Goal: Find specific page/section: Find specific page/section

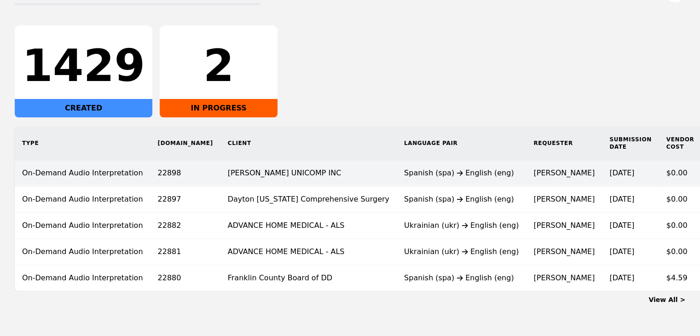
scroll to position [138, 0]
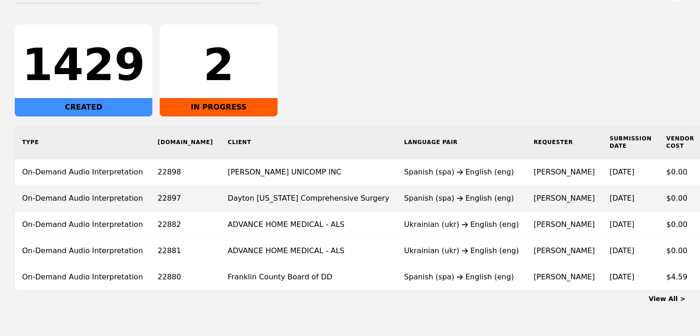
click at [404, 203] on div "Spanish (spa) English (eng)" at bounding box center [461, 198] width 115 height 11
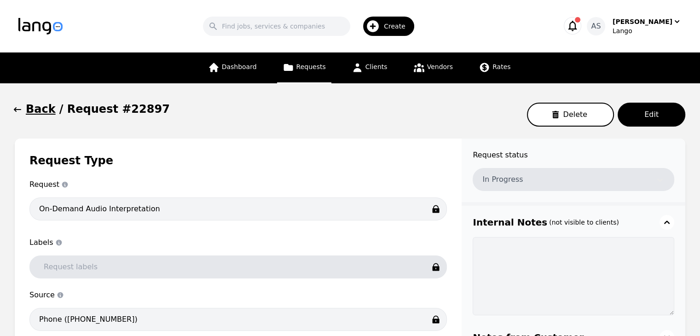
click at [16, 109] on icon "button" at bounding box center [17, 109] width 7 height 5
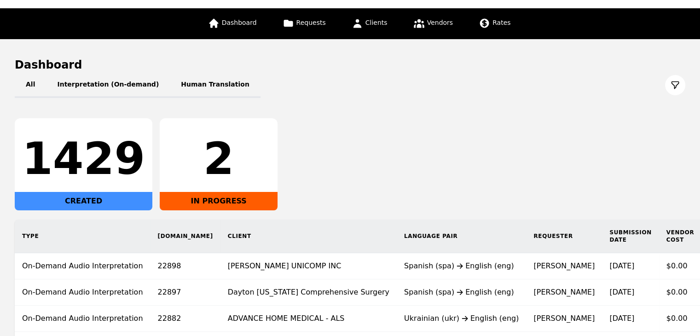
scroll to position [46, 0]
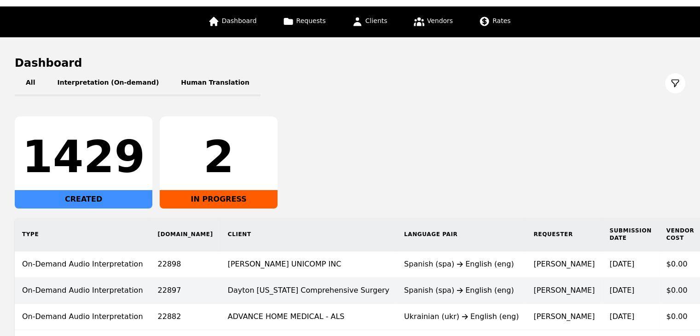
click at [397, 298] on td "Spanish (spa) English (eng)" at bounding box center [461, 291] width 129 height 26
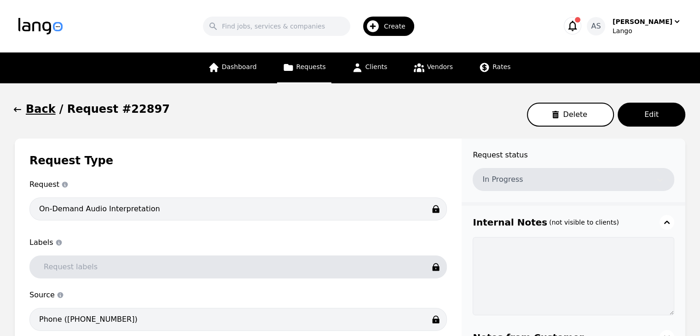
click at [15, 107] on icon "button" at bounding box center [17, 109] width 9 height 9
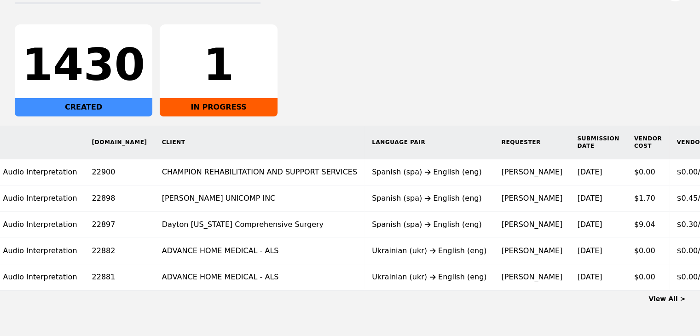
scroll to position [0, 77]
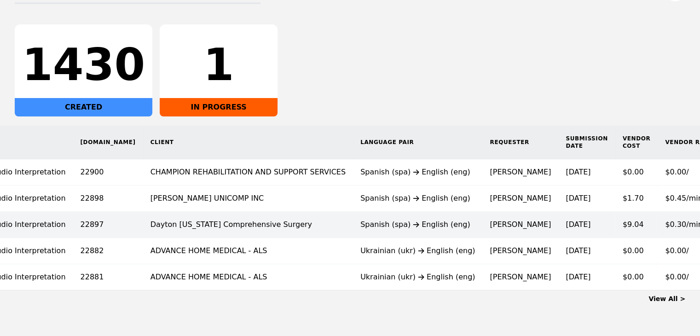
click at [385, 221] on div "Spanish (spa) English (eng)" at bounding box center [418, 224] width 115 height 11
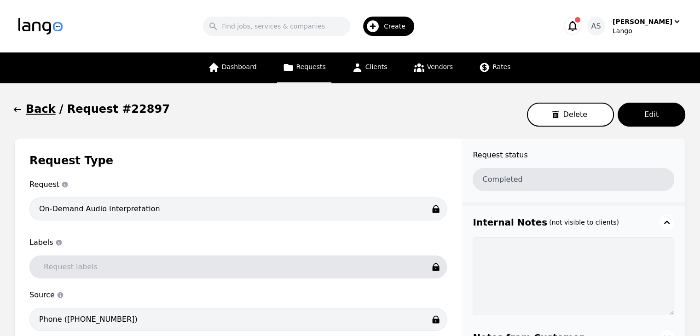
click at [14, 107] on icon "button" at bounding box center [17, 109] width 9 height 9
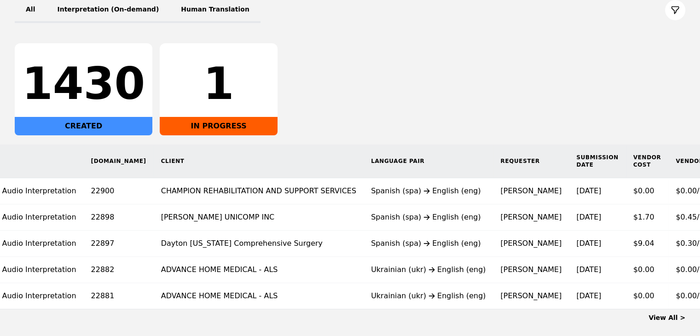
scroll to position [0, 79]
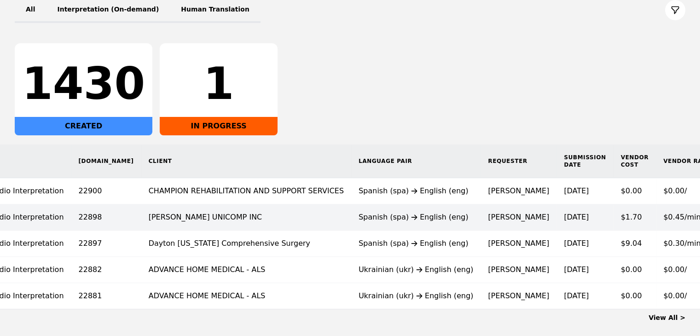
click at [232, 218] on td "[PERSON_NAME] UNICOMP INC" at bounding box center [246, 217] width 210 height 26
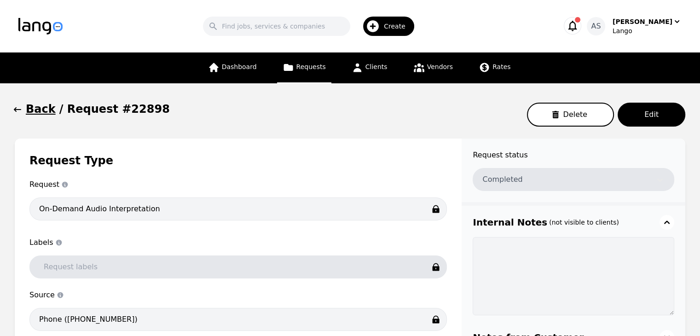
click at [16, 112] on icon "button" at bounding box center [17, 109] width 7 height 5
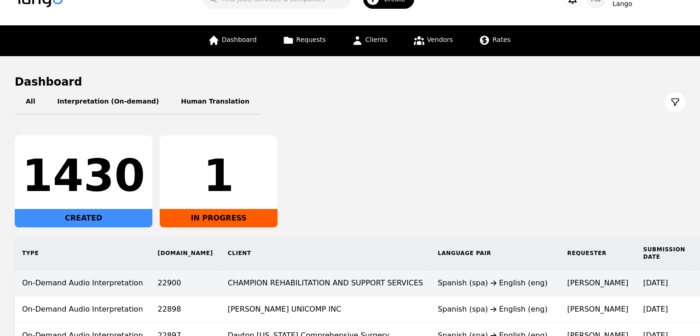
scroll to position [35, 0]
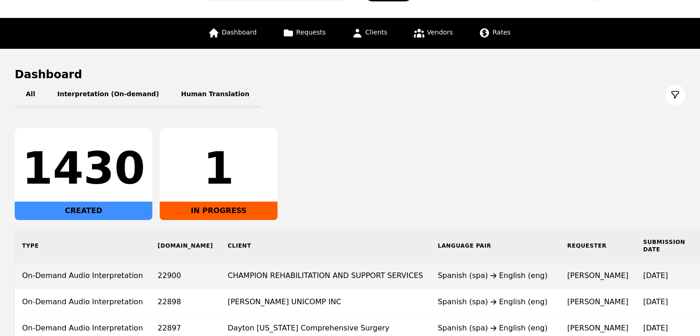
click at [311, 267] on td "CHAMPION REHABILITATION AND SUPPORT SERVICES" at bounding box center [326, 276] width 210 height 26
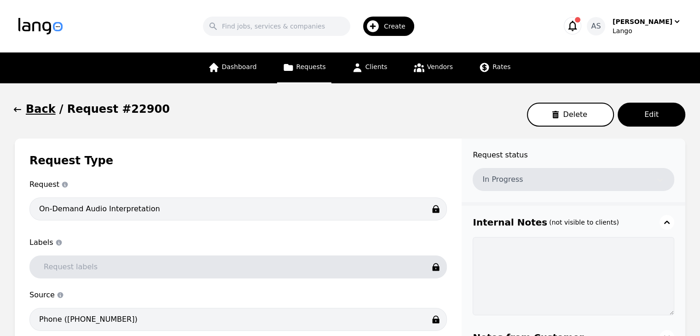
click at [17, 110] on icon "button" at bounding box center [17, 109] width 7 height 5
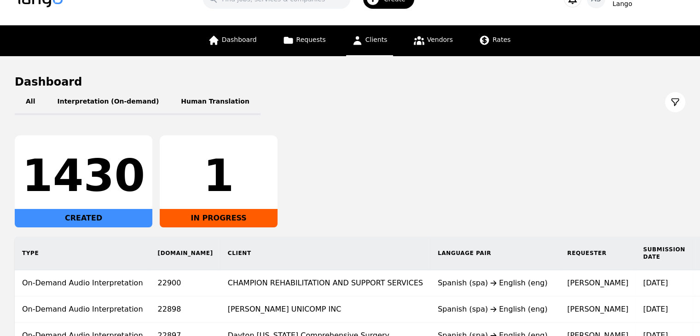
click at [359, 43] on icon at bounding box center [357, 40] width 8 height 9
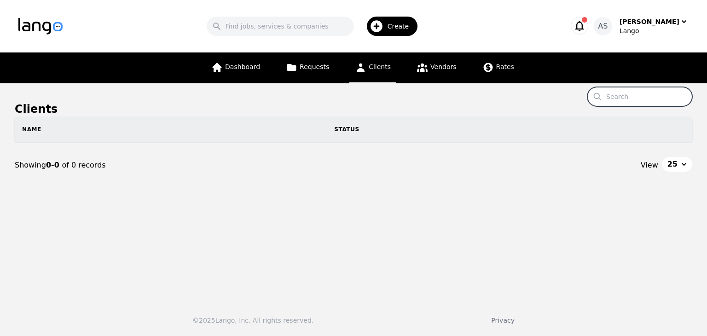
click at [638, 102] on input "Search" at bounding box center [640, 96] width 105 height 19
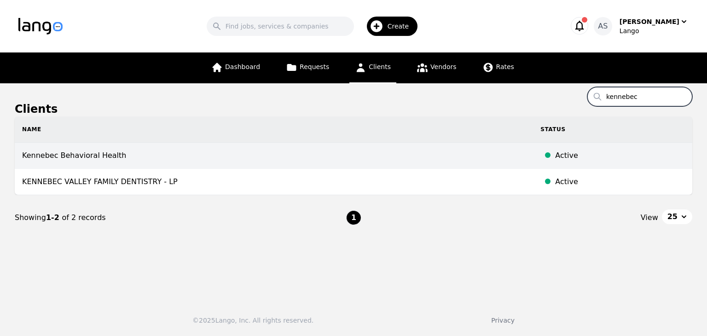
type input "kennebec"
click at [313, 151] on td "Kennebec Behavioral Health" at bounding box center [274, 156] width 518 height 26
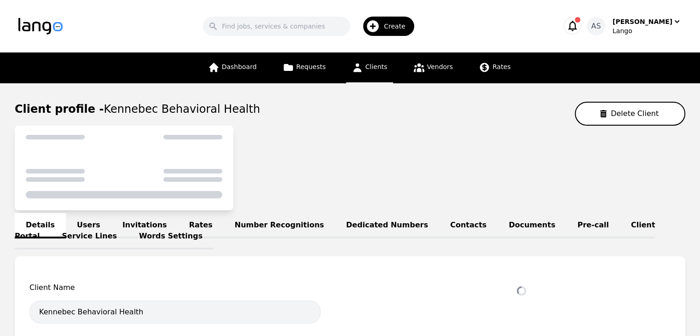
select select "active"
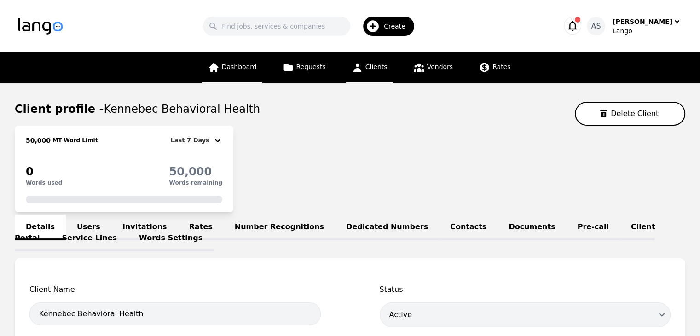
click at [254, 67] on span "Dashboard" at bounding box center [239, 66] width 35 height 7
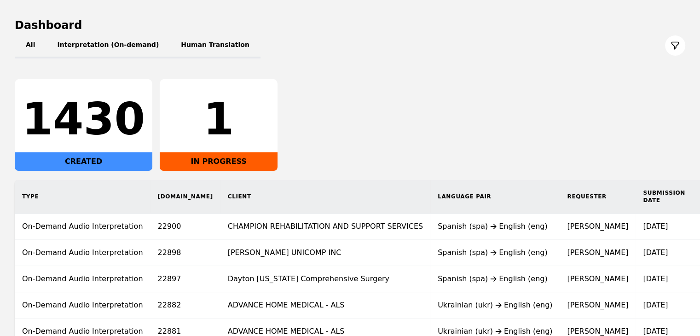
scroll to position [172, 0]
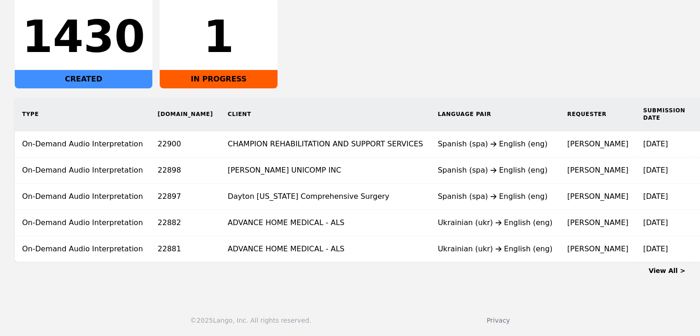
click at [672, 269] on link "View All >" at bounding box center [667, 270] width 37 height 7
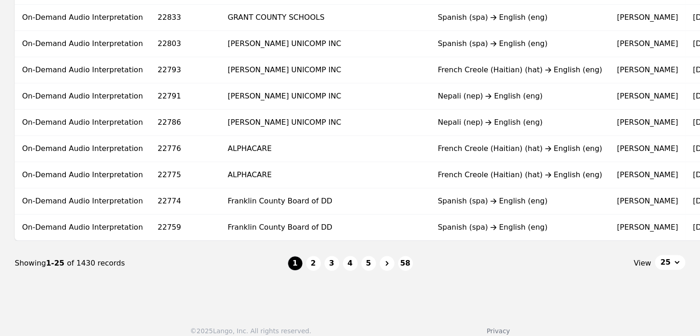
scroll to position [617, 0]
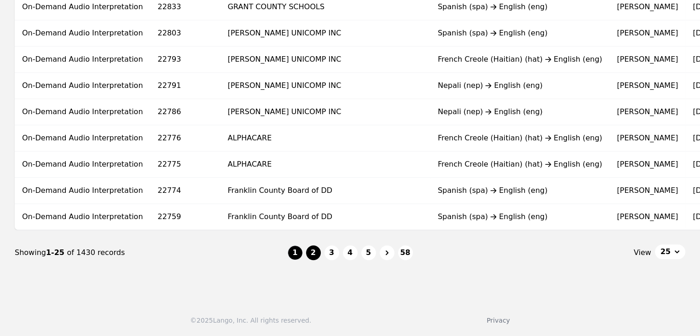
click at [315, 254] on button "2" at bounding box center [313, 252] width 15 height 15
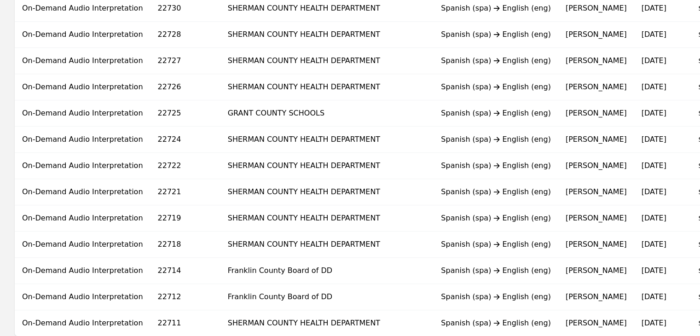
scroll to position [617, 0]
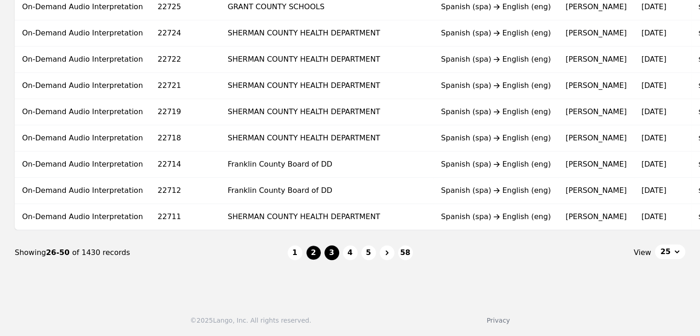
click at [336, 256] on button "3" at bounding box center [332, 252] width 15 height 15
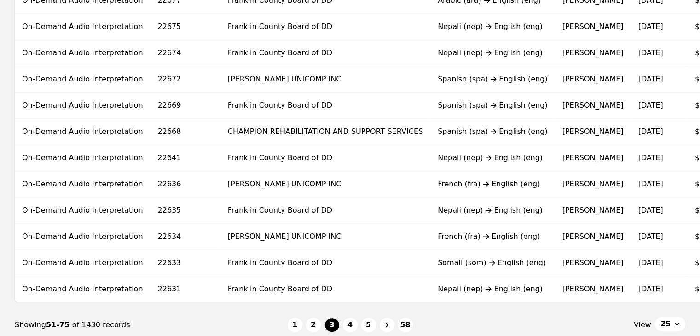
scroll to position [553, 0]
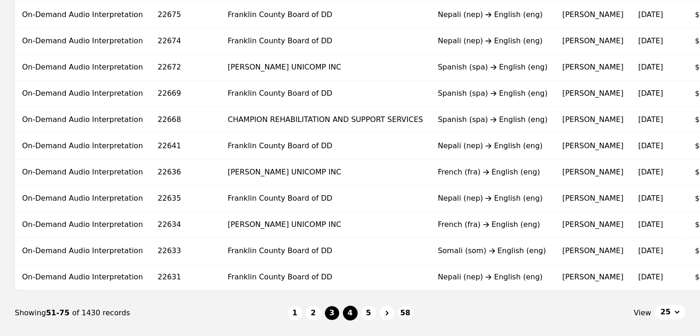
click at [350, 316] on button "4" at bounding box center [350, 313] width 15 height 15
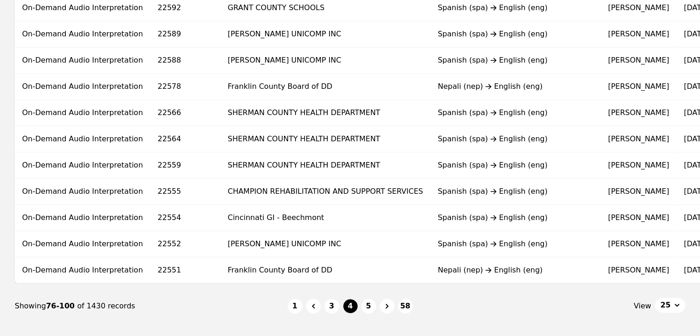
scroll to position [599, 0]
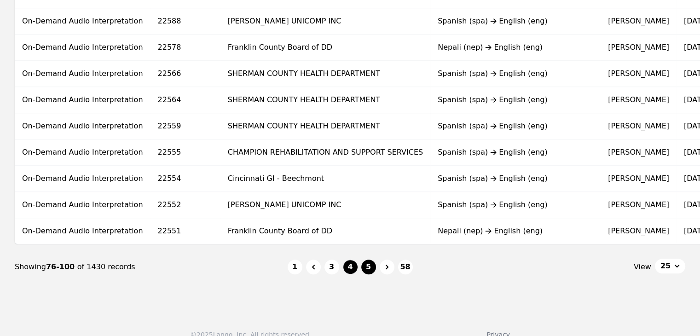
click at [368, 274] on button "5" at bounding box center [368, 267] width 15 height 15
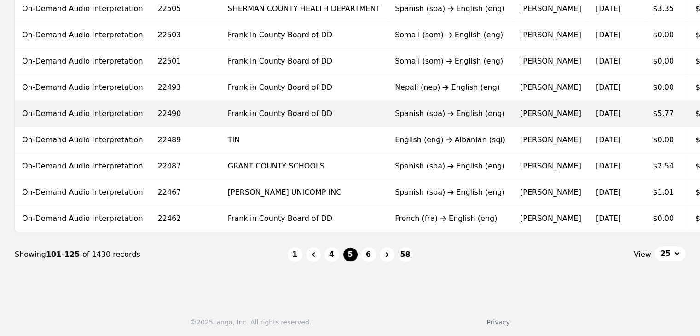
scroll to position [617, 0]
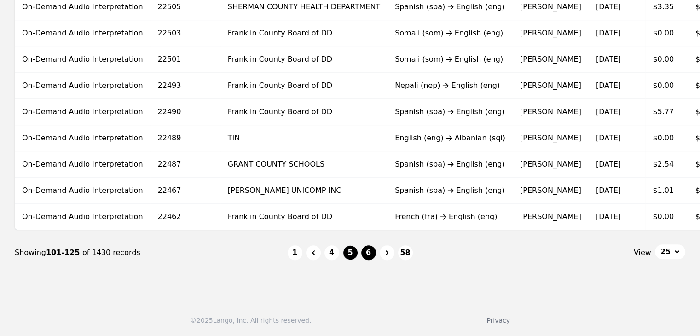
click at [373, 252] on button "6" at bounding box center [368, 252] width 15 height 15
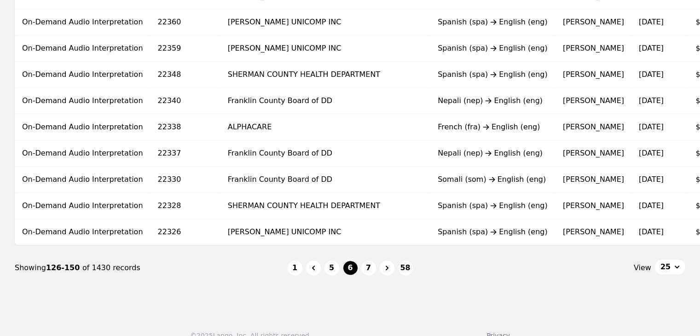
scroll to position [599, 0]
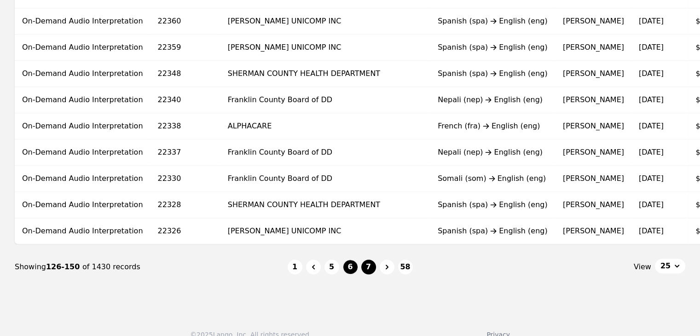
click at [368, 274] on button "7" at bounding box center [368, 267] width 15 height 15
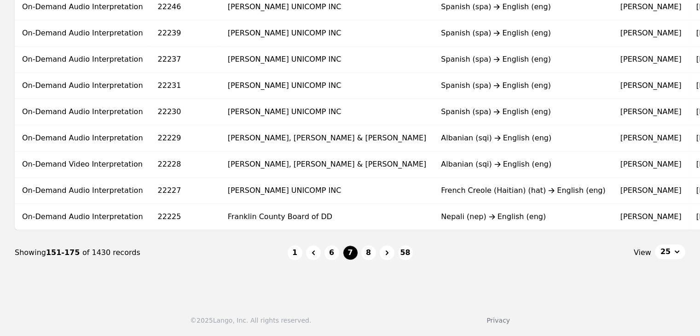
scroll to position [617, 0]
click at [372, 255] on button "8" at bounding box center [368, 252] width 15 height 15
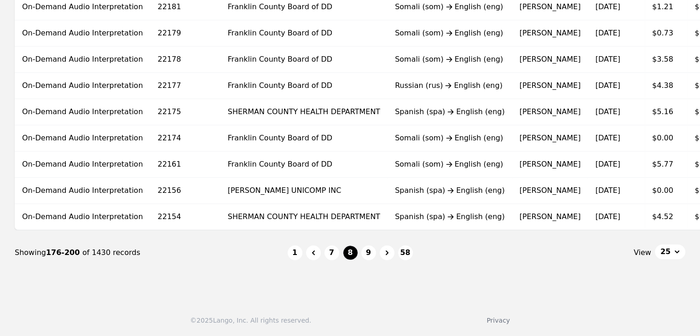
scroll to position [617, 0]
click at [370, 250] on button "9" at bounding box center [368, 252] width 15 height 15
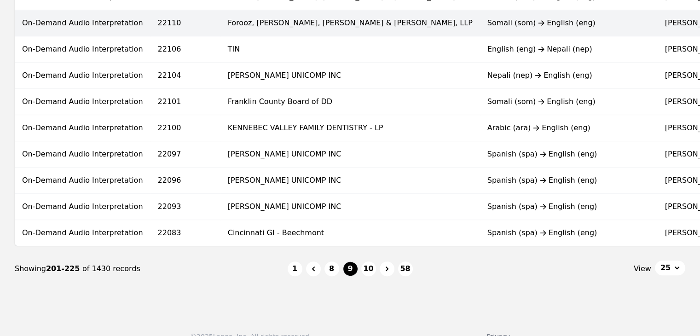
scroll to position [617, 0]
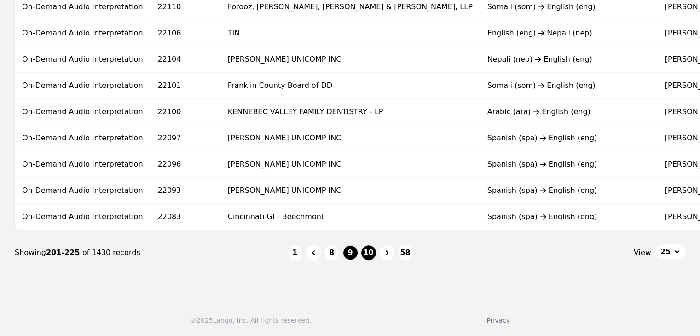
click at [374, 254] on button "10" at bounding box center [368, 252] width 15 height 15
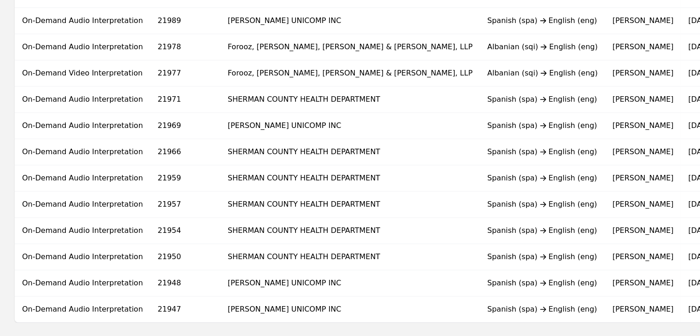
scroll to position [599, 0]
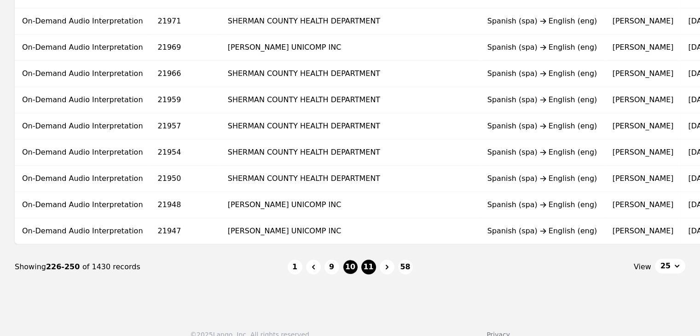
click at [371, 273] on button "11" at bounding box center [368, 267] width 15 height 15
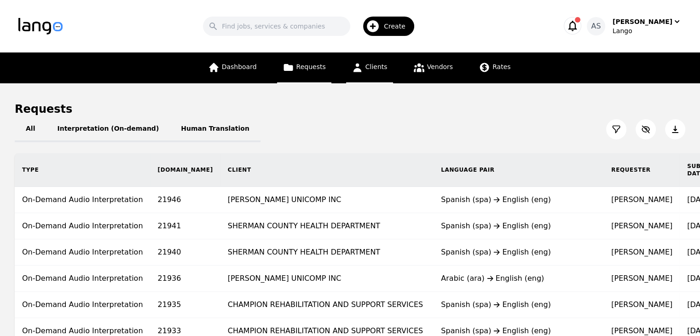
click at [375, 71] on link "Clients" at bounding box center [369, 67] width 47 height 31
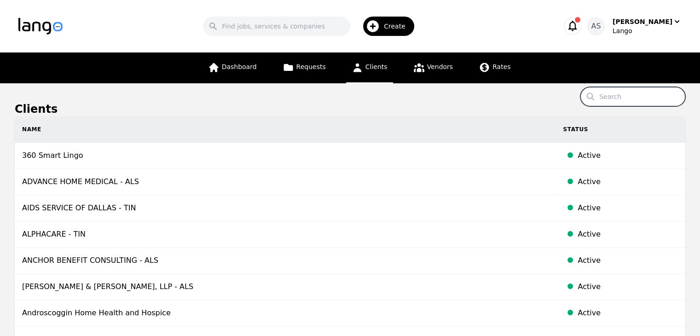
click at [625, 101] on input "Search" at bounding box center [633, 96] width 105 height 19
type input "kennebec"
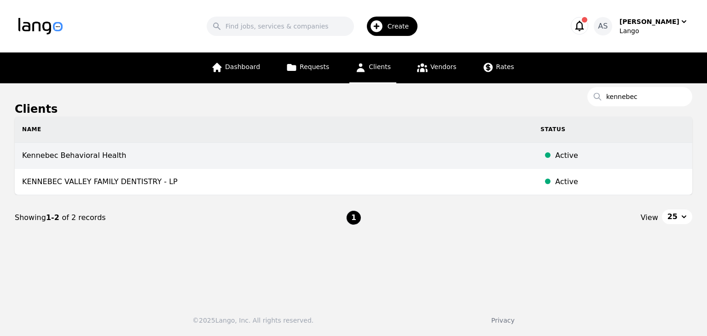
click at [98, 156] on td "Kennebec Behavioral Health" at bounding box center [274, 156] width 518 height 26
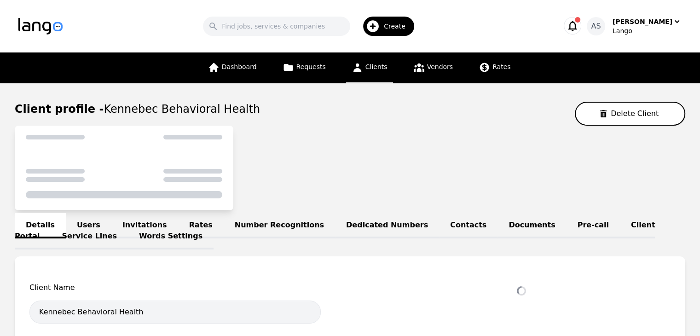
select select "active"
